Goal: Consume media (video, audio): Consume media (video, audio)

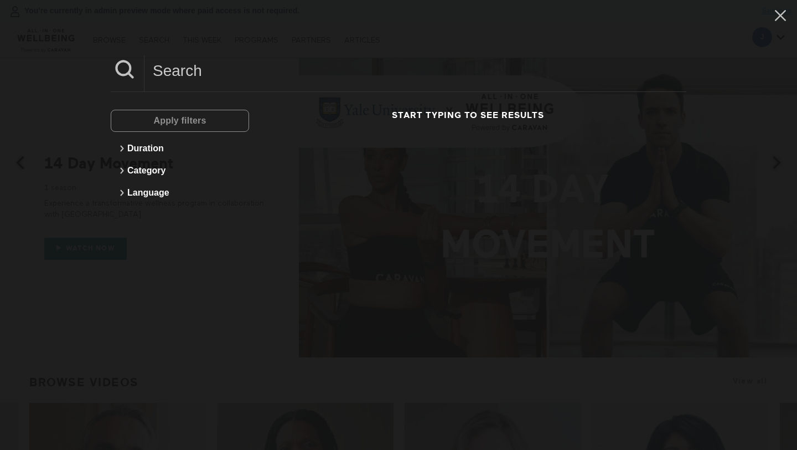
click at [225, 73] on input at bounding box center [415, 70] width 542 height 30
click at [235, 76] on input "Signs You’re Overstimulated" at bounding box center [415, 70] width 542 height 30
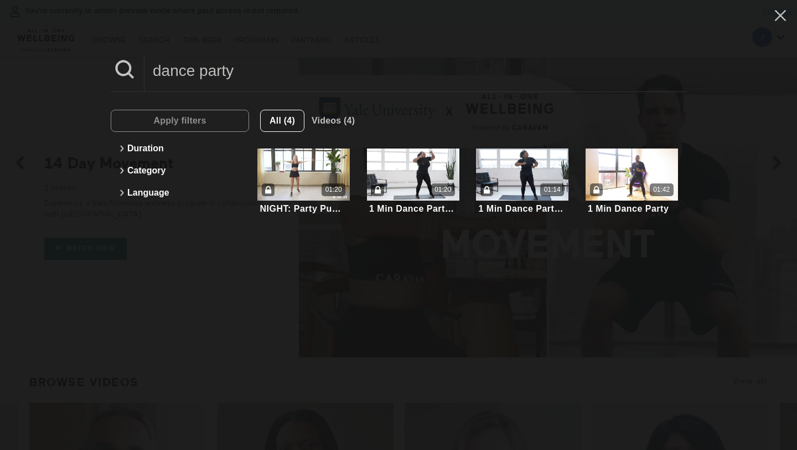
click at [182, 74] on input "dance party" at bounding box center [415, 70] width 542 height 30
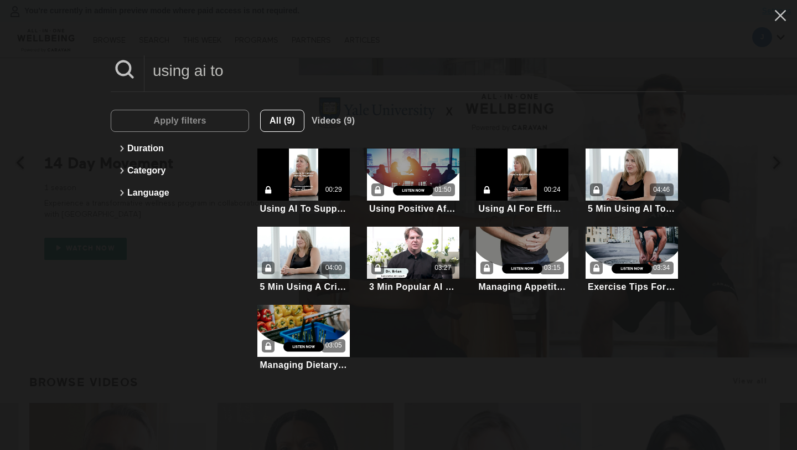
click at [299, 69] on input "using ai to" at bounding box center [415, 70] width 542 height 30
click at [299, 70] on input "using ai to" at bounding box center [415, 70] width 542 height 30
click at [300, 70] on input "using ai to" at bounding box center [415, 70] width 542 height 30
click at [208, 75] on input "using ai to" at bounding box center [415, 70] width 542 height 30
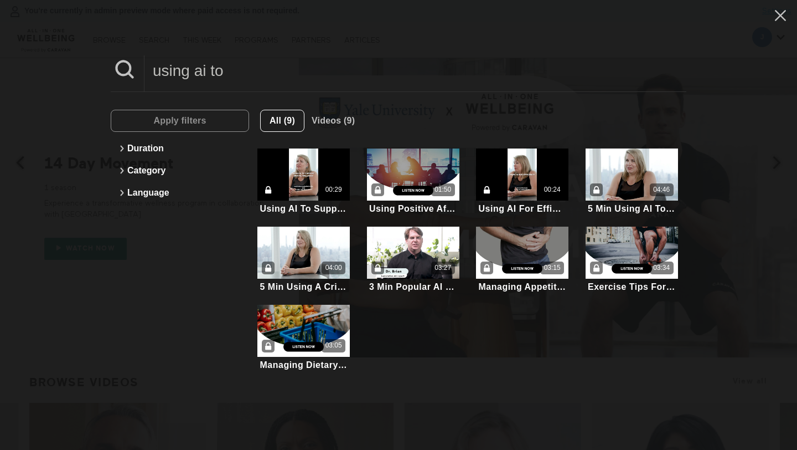
click at [208, 75] on input "using ai to" at bounding box center [415, 70] width 542 height 30
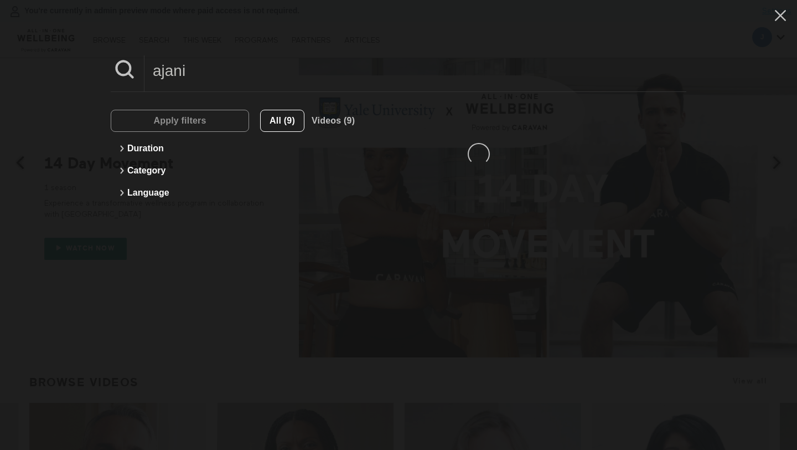
type input "ajani"
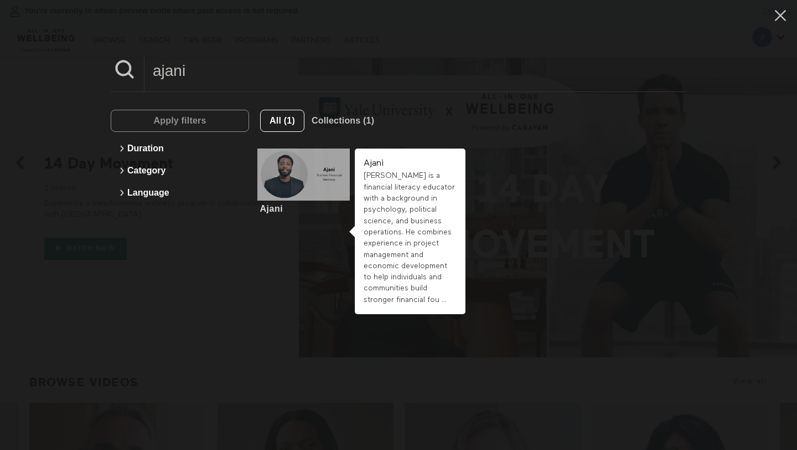
click at [299, 173] on div at bounding box center [303, 174] width 92 height 52
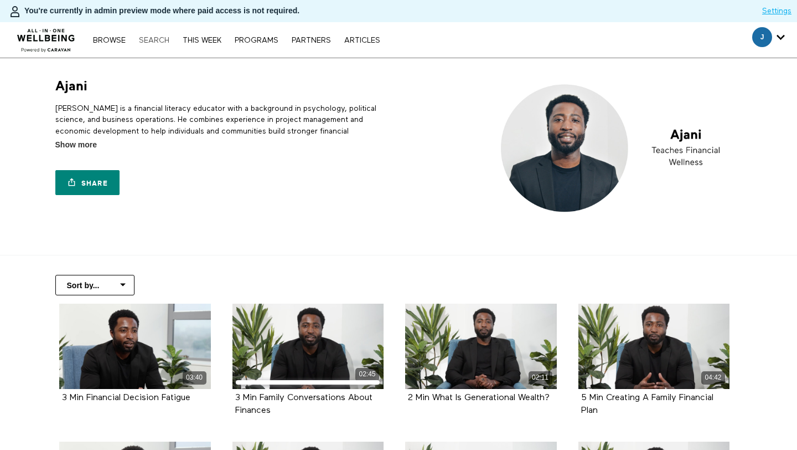
click at [153, 39] on link "Search" at bounding box center [154, 41] width 42 height 8
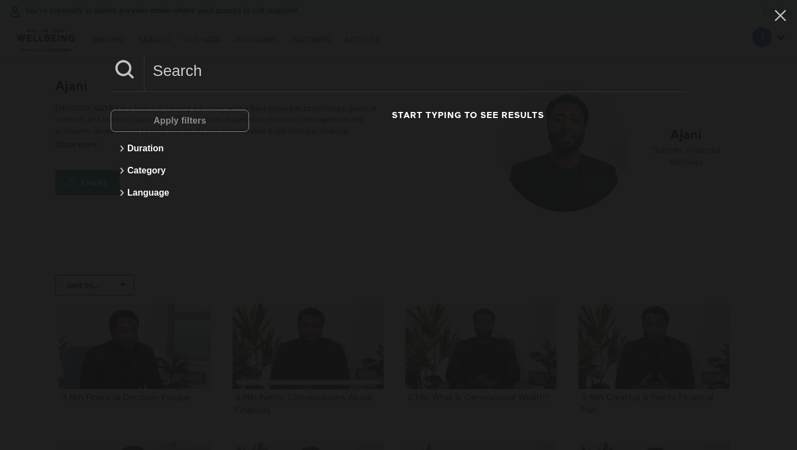
click at [244, 55] on input at bounding box center [415, 70] width 542 height 30
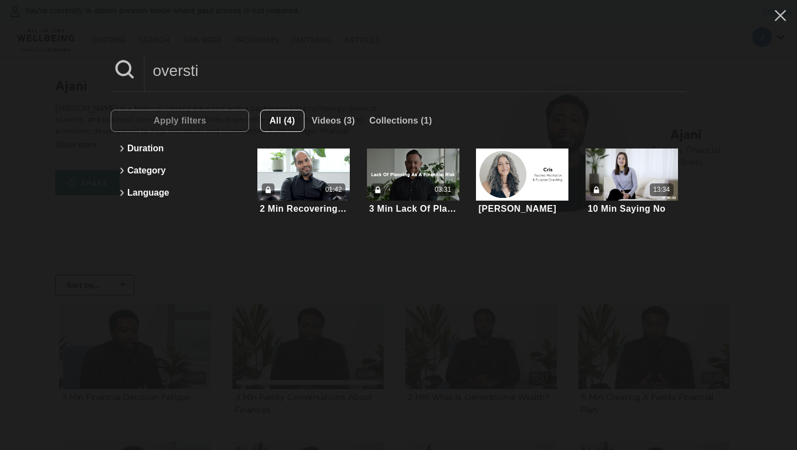
click at [203, 73] on input "oversti" at bounding box center [415, 70] width 542 height 30
type input "a"
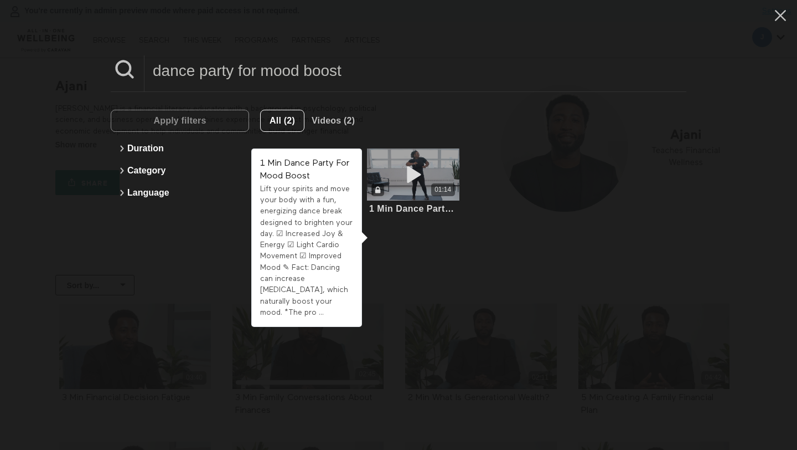
click at [415, 165] on icon at bounding box center [412, 174] width 33 height 19
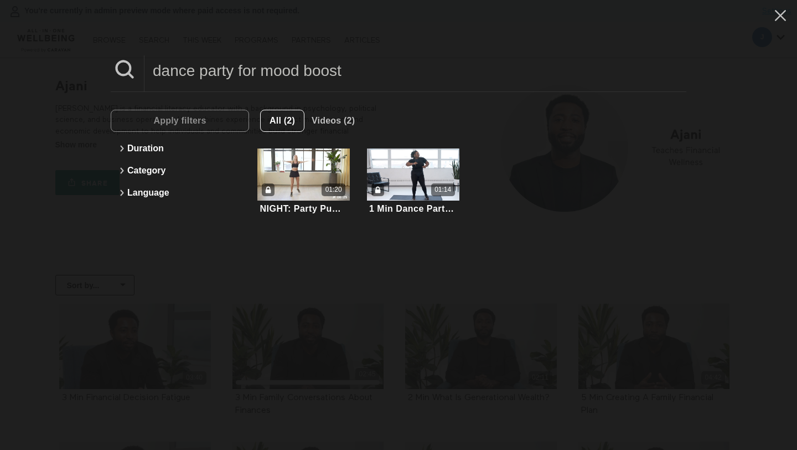
click at [258, 63] on input "dance party for mood boost" at bounding box center [415, 70] width 542 height 30
paste input "Using A Critical Lens When Engaging With AI"
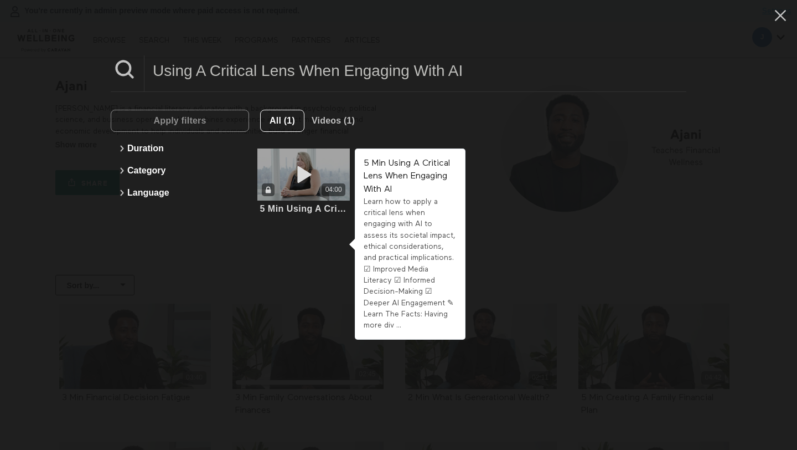
type input "Using A Critical Lens When Engaging With AI"
click at [333, 176] on div "04:00" at bounding box center [303, 174] width 92 height 52
